Goal: Find specific page/section: Find specific page/section

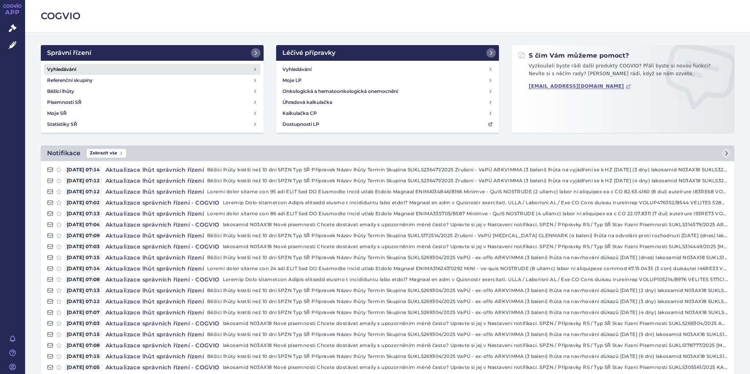
click at [65, 67] on h4 "Vyhledávání" at bounding box center [61, 69] width 29 height 8
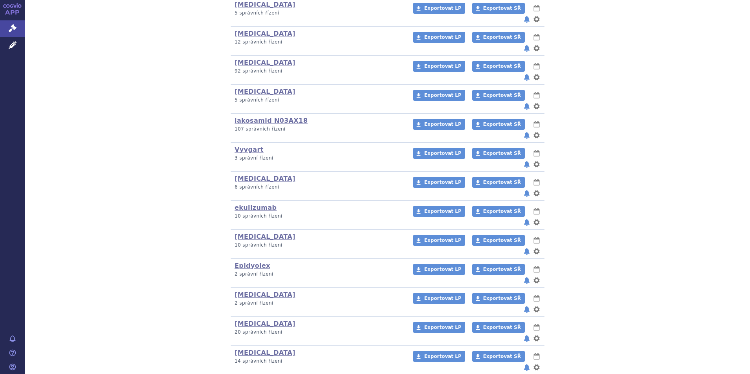
scroll to position [213, 0]
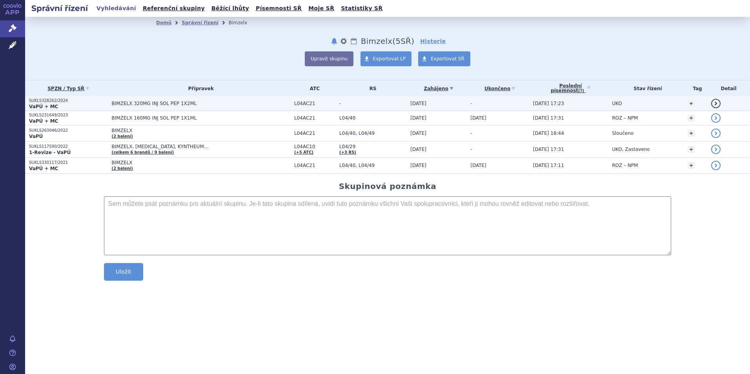
click at [51, 105] on strong "VaPÚ + MC" at bounding box center [43, 106] width 29 height 5
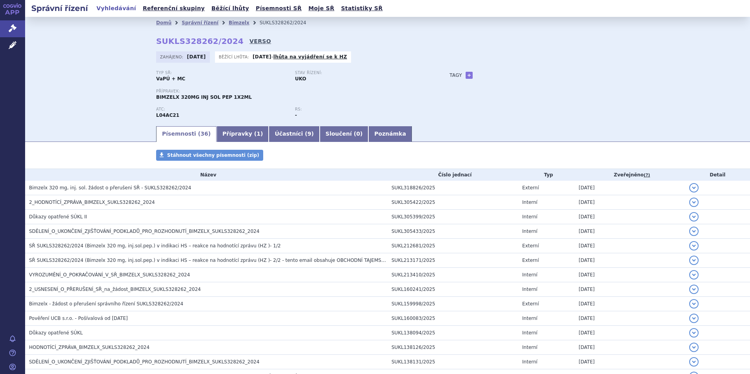
click at [249, 40] on link "VERSO" at bounding box center [260, 41] width 22 height 8
click at [249, 42] on link "VERSO" at bounding box center [260, 41] width 22 height 8
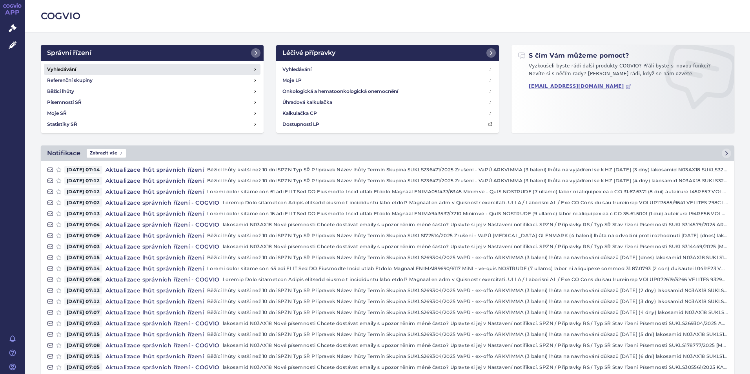
click at [63, 70] on h4 "Vyhledávání" at bounding box center [61, 69] width 29 height 8
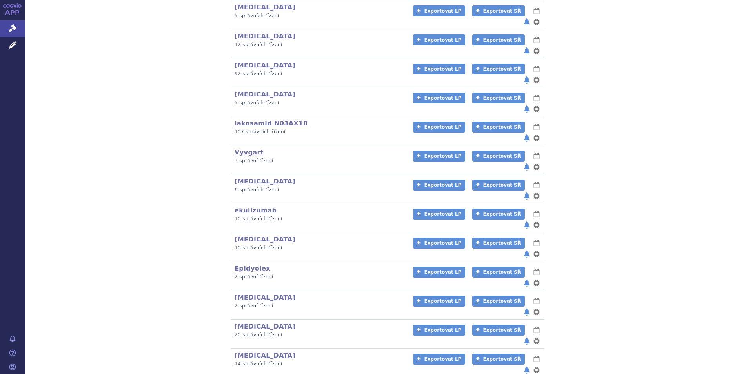
scroll to position [213, 0]
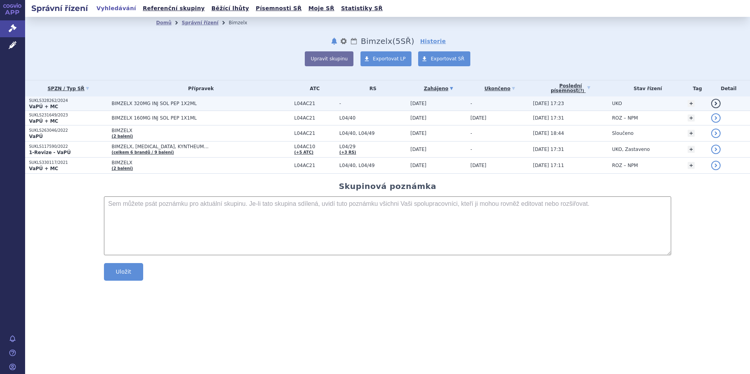
click at [40, 104] on strong "VaPÚ + MC" at bounding box center [43, 106] width 29 height 5
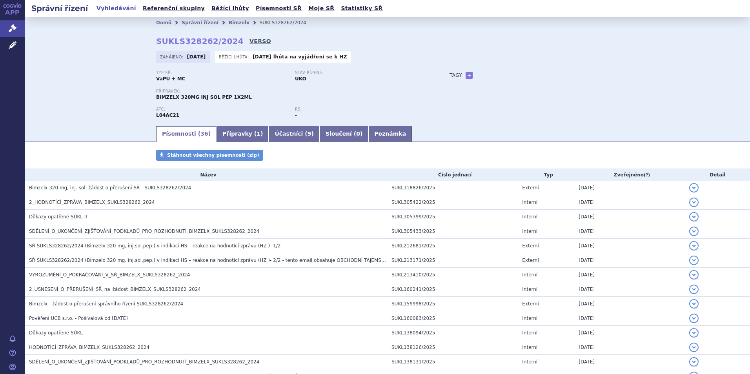
click at [249, 39] on link "VERSO" at bounding box center [260, 41] width 22 height 8
